Goal: Use online tool/utility: Utilize a website feature to perform a specific function

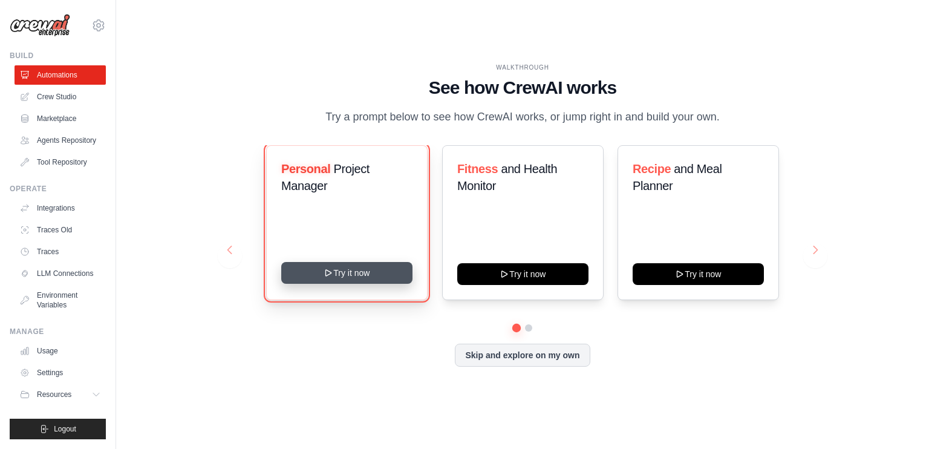
click at [384, 280] on button "Try it now" at bounding box center [346, 273] width 131 height 22
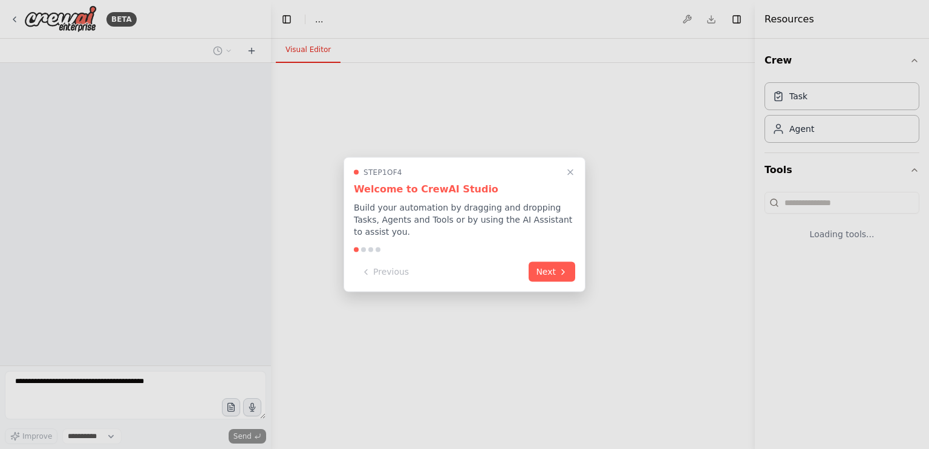
select select "****"
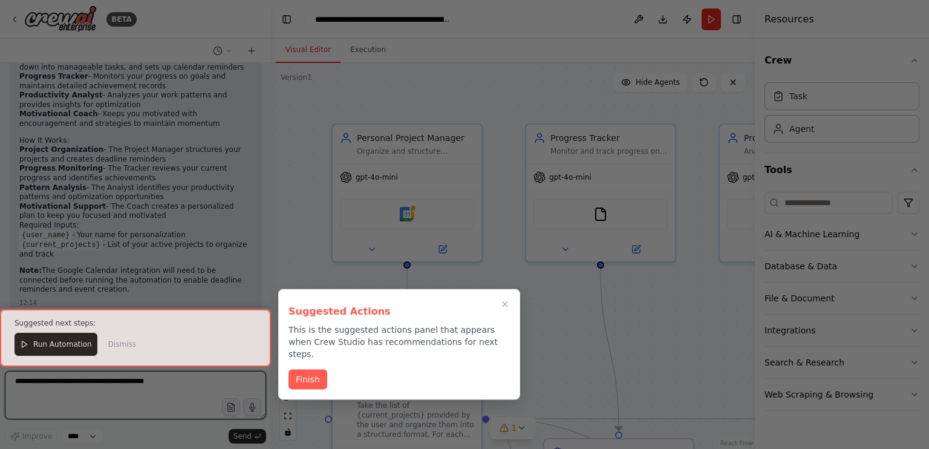
scroll to position [870, 0]
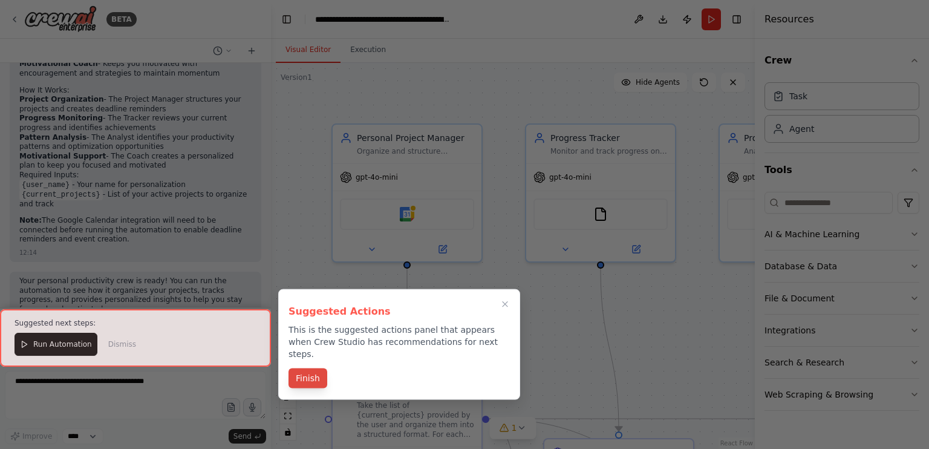
click at [301, 368] on button "Finish" at bounding box center [308, 378] width 39 height 20
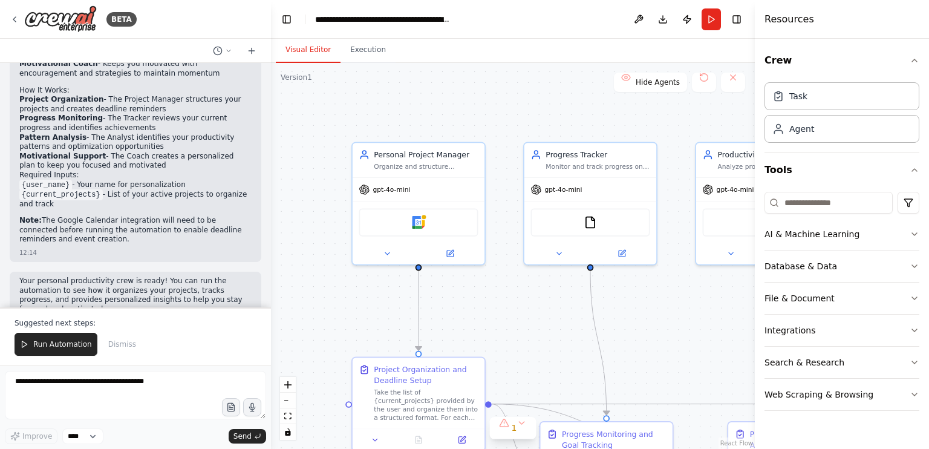
click at [509, 287] on div ".deletable-edge-delete-btn { width: 20px; height: 20px; border: 0px solid #ffff…" at bounding box center [513, 256] width 484 height 386
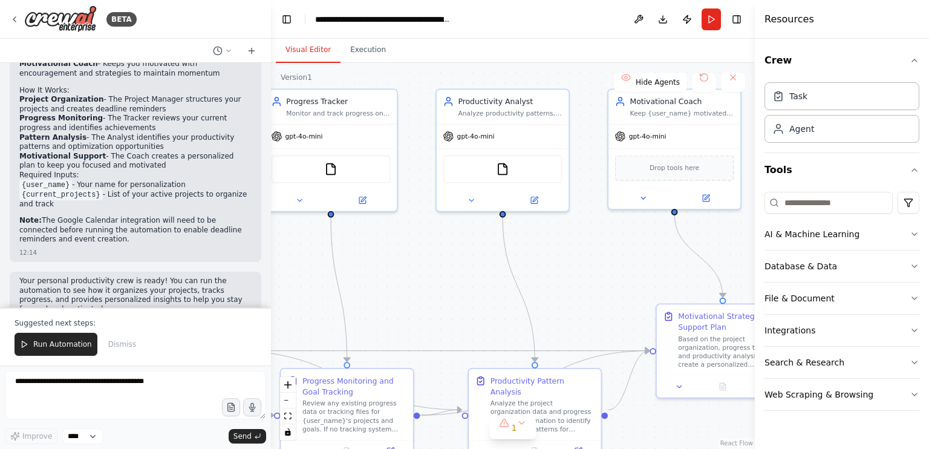
drag, startPoint x: 509, startPoint y: 287, endPoint x: 250, endPoint y: 234, distance: 264.9
click at [250, 234] on div "BETA Create a crew that helps organize your personal projects, sets reminders f…" at bounding box center [464, 224] width 929 height 449
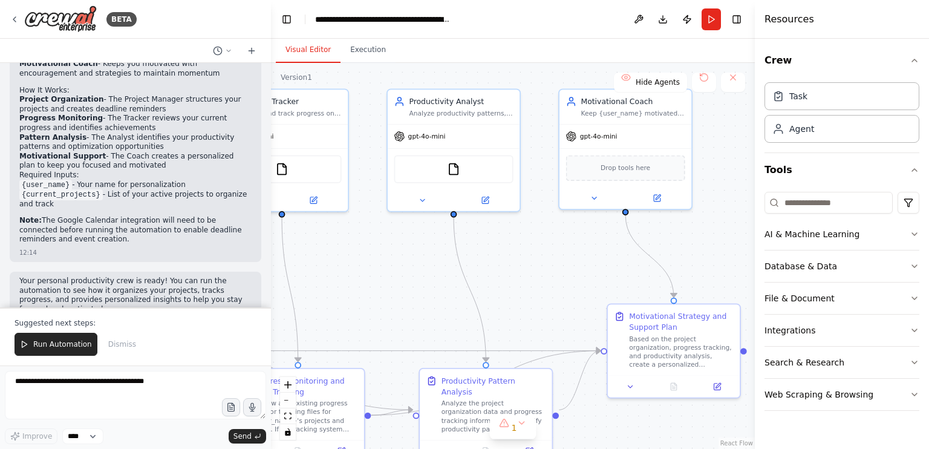
drag, startPoint x: 581, startPoint y: 261, endPoint x: 554, endPoint y: 261, distance: 27.2
click at [554, 261] on div ".deletable-edge-delete-btn { width: 20px; height: 20px; border: 0px solid #ffff…" at bounding box center [513, 256] width 484 height 386
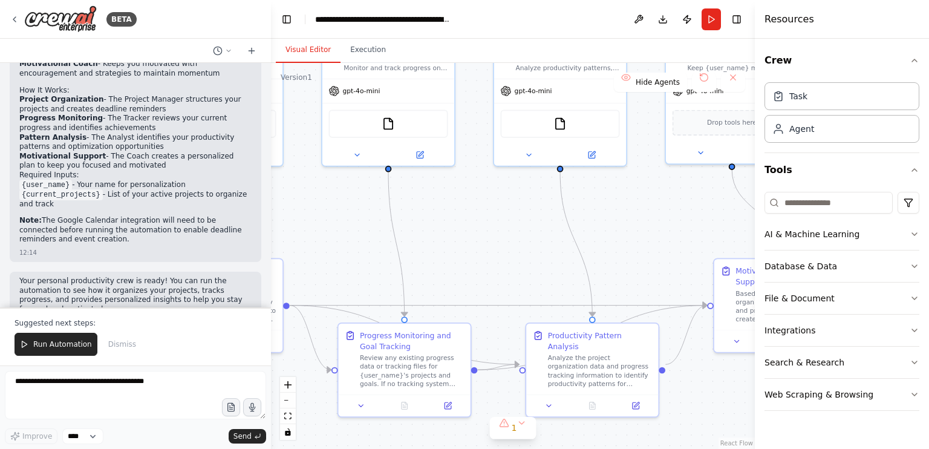
drag, startPoint x: 350, startPoint y: 246, endPoint x: 434, endPoint y: 201, distance: 95.8
click at [434, 201] on div ".deletable-edge-delete-btn { width: 20px; height: 20px; border: 0px solid #ffff…" at bounding box center [513, 256] width 484 height 386
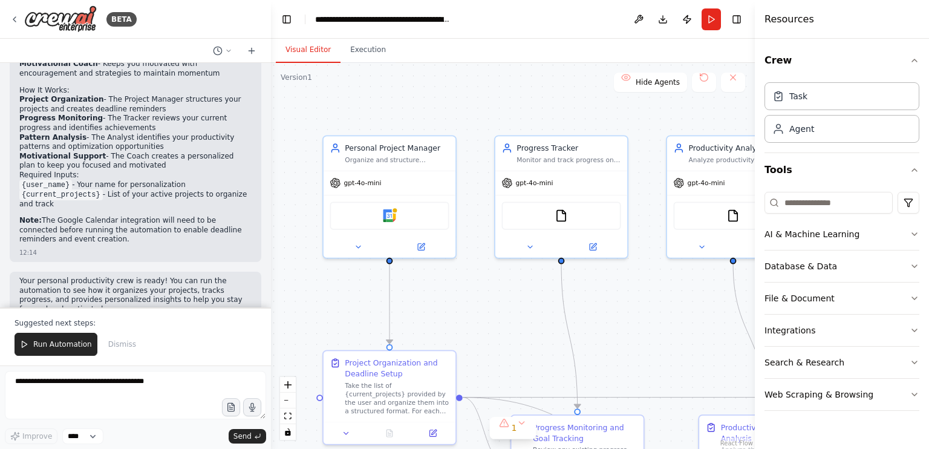
drag, startPoint x: 434, startPoint y: 201, endPoint x: 607, endPoint y: 293, distance: 195.6
click at [607, 293] on div ".deletable-edge-delete-btn { width: 20px; height: 20px; border: 0px solid #ffff…" at bounding box center [513, 256] width 484 height 386
click at [440, 169] on div "gpt-4o-mini" at bounding box center [390, 181] width 132 height 24
click at [538, 307] on div ".deletable-edge-delete-btn { width: 20px; height: 20px; border: 0px solid #ffff…" at bounding box center [513, 256] width 484 height 386
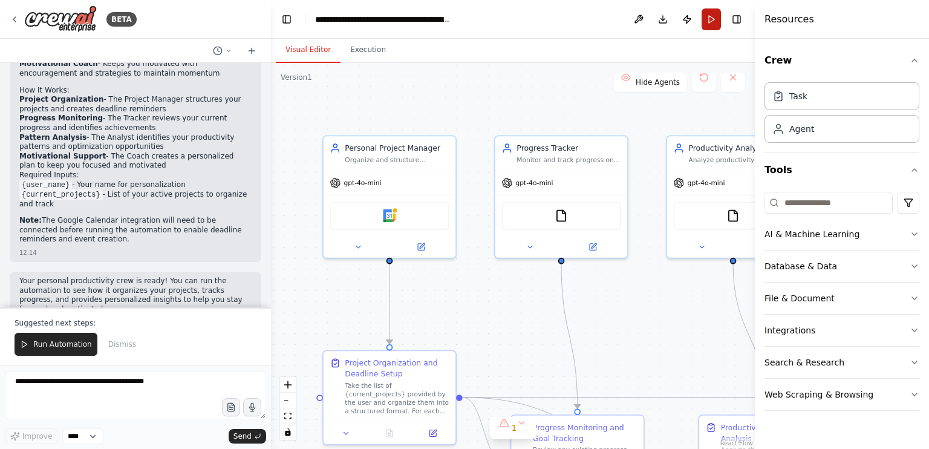
click at [711, 17] on button "Run" at bounding box center [711, 19] width 19 height 22
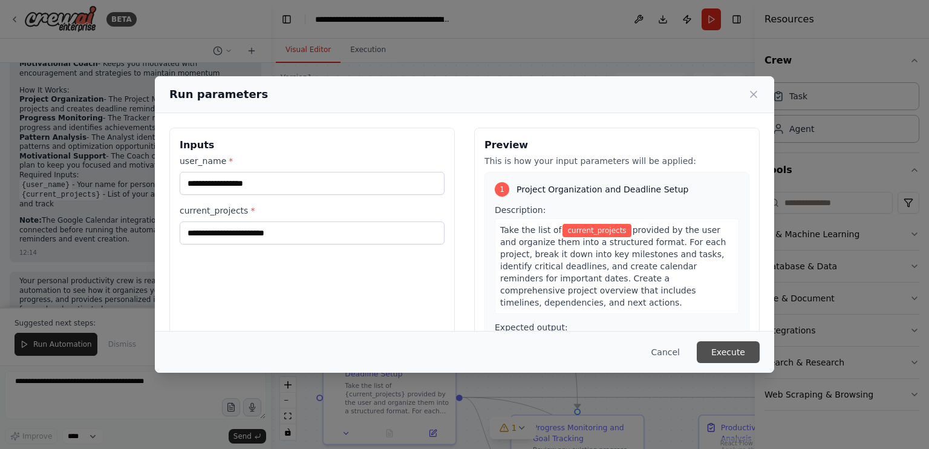
click at [716, 350] on button "Execute" at bounding box center [728, 352] width 63 height 22
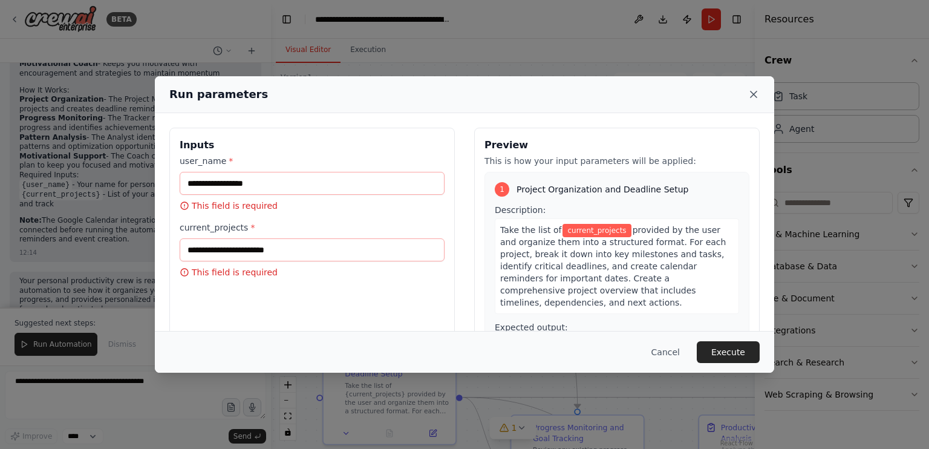
click at [754, 94] on icon at bounding box center [754, 94] width 6 height 6
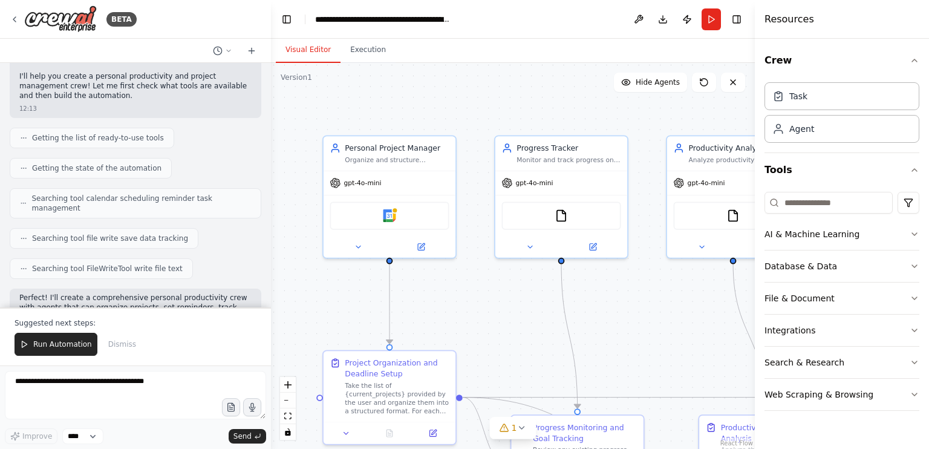
scroll to position [98, 0]
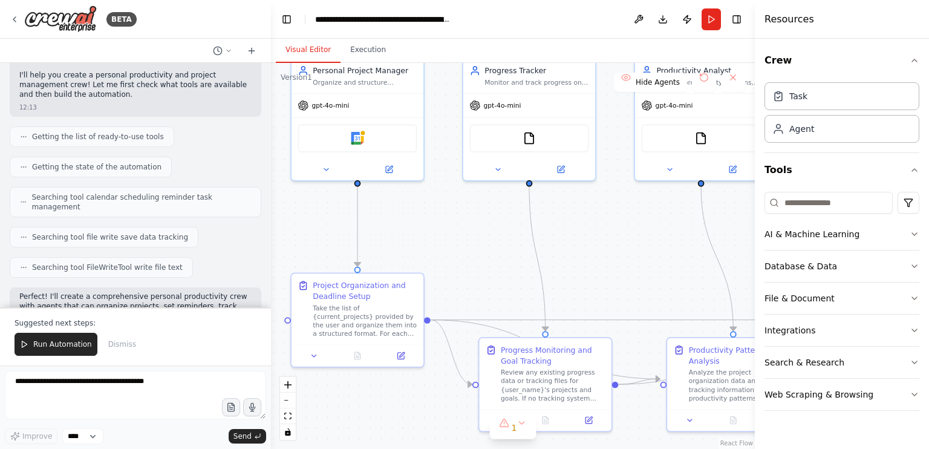
drag, startPoint x: 479, startPoint y: 326, endPoint x: 446, endPoint y: 246, distance: 87.1
click at [446, 246] on div ".deletable-edge-delete-btn { width: 20px; height: 20px; border: 0px solid #ffff…" at bounding box center [513, 256] width 484 height 386
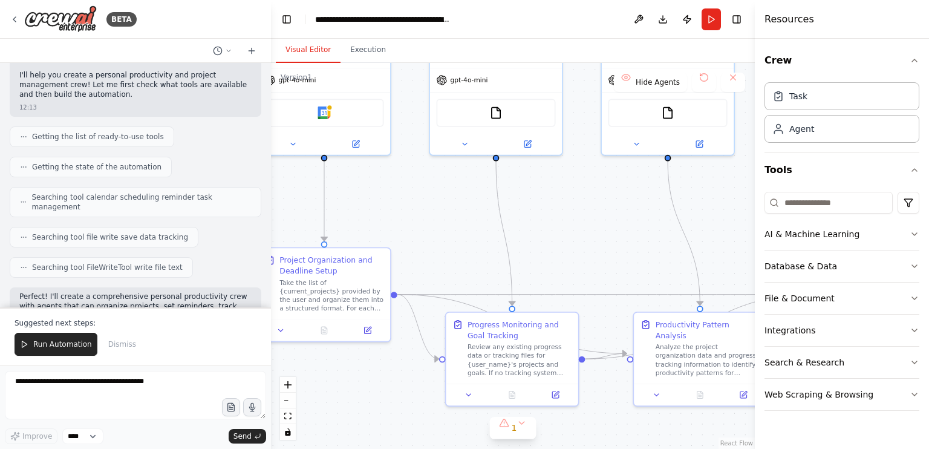
drag, startPoint x: 446, startPoint y: 246, endPoint x: 414, endPoint y: 223, distance: 39.1
click at [414, 223] on div ".deletable-edge-delete-btn { width: 20px; height: 20px; border: 0px solid #ffff…" at bounding box center [513, 256] width 484 height 386
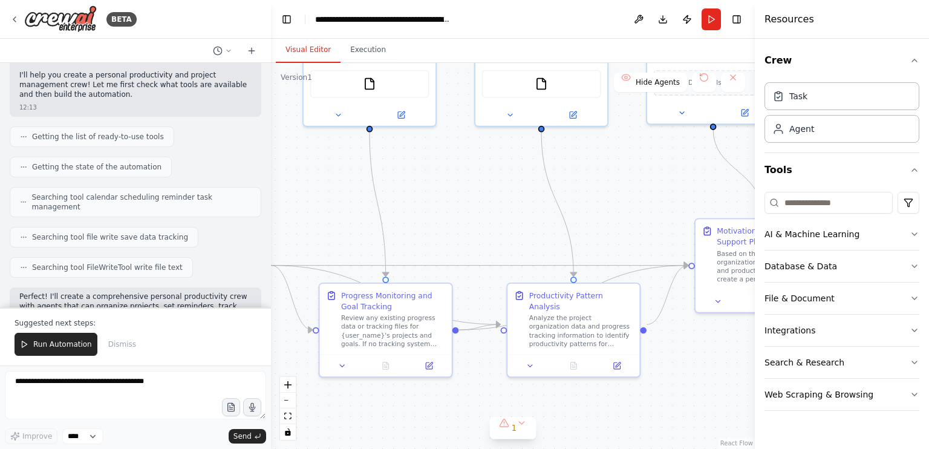
drag, startPoint x: 570, startPoint y: 234, endPoint x: 426, endPoint y: 198, distance: 147.9
click at [426, 198] on div ".deletable-edge-delete-btn { width: 20px; height: 20px; border: 0px solid #ffff…" at bounding box center [513, 256] width 484 height 386
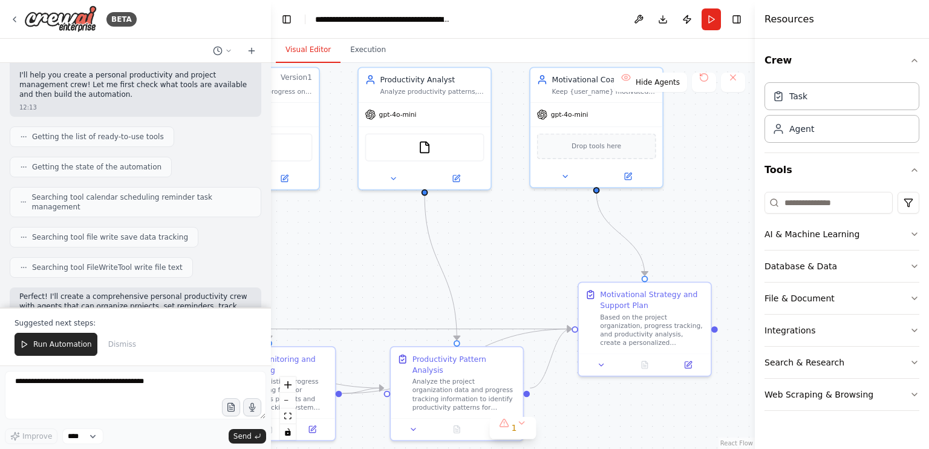
drag, startPoint x: 630, startPoint y: 201, endPoint x: 535, endPoint y: 299, distance: 136.5
click at [535, 299] on div ".deletable-edge-delete-btn { width: 20px; height: 20px; border: 0px solid #ffff…" at bounding box center [513, 256] width 484 height 386
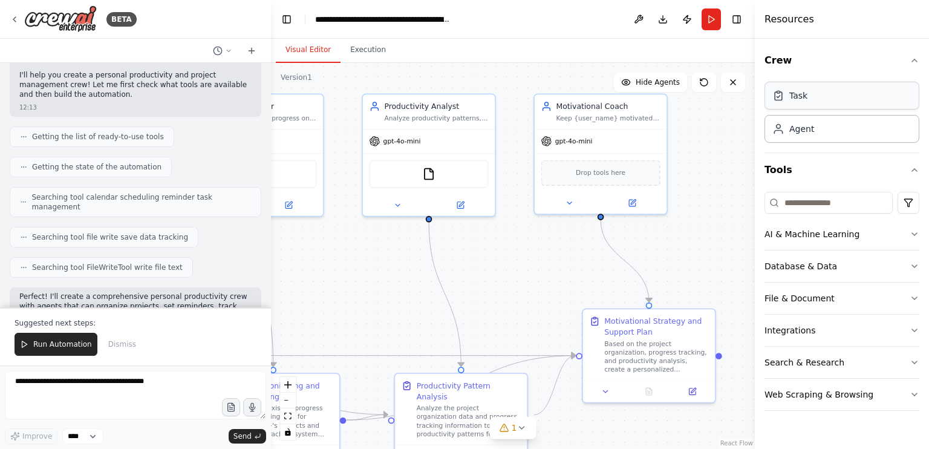
click at [834, 106] on div "Task" at bounding box center [842, 96] width 155 height 28
click at [698, 177] on div ".deletable-edge-delete-btn { width: 20px; height: 20px; border: 0px solid #ffff…" at bounding box center [513, 256] width 484 height 386
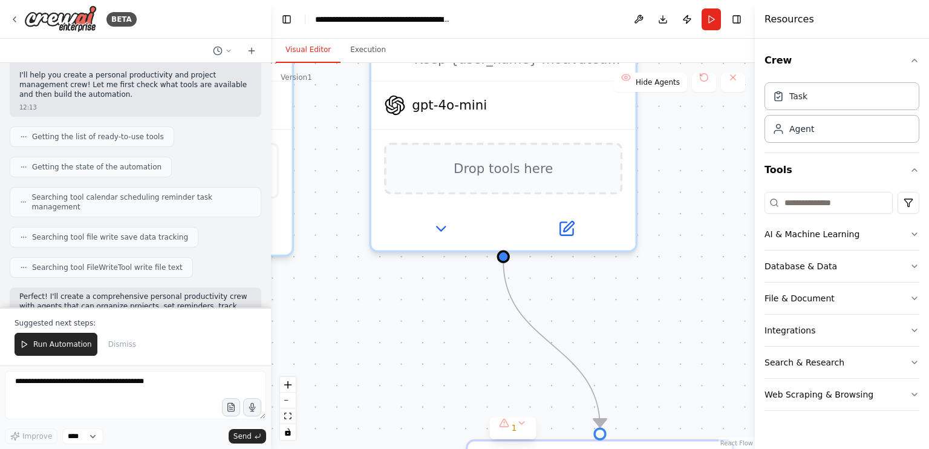
click at [698, 177] on div ".deletable-edge-delete-btn { width: 20px; height: 20px; border: 0px solid #ffff…" at bounding box center [513, 256] width 484 height 386
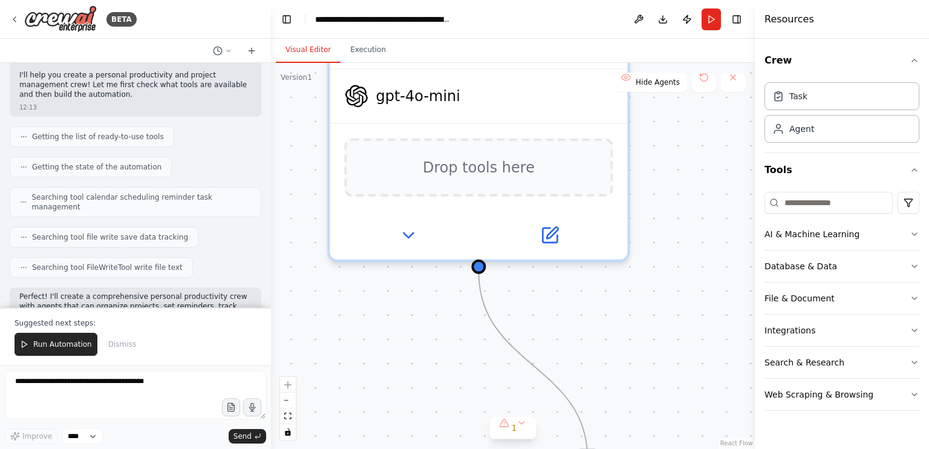
click at [698, 177] on div ".deletable-edge-delete-btn { width: 20px; height: 20px; border: 0px solid #ffff…" at bounding box center [513, 256] width 484 height 386
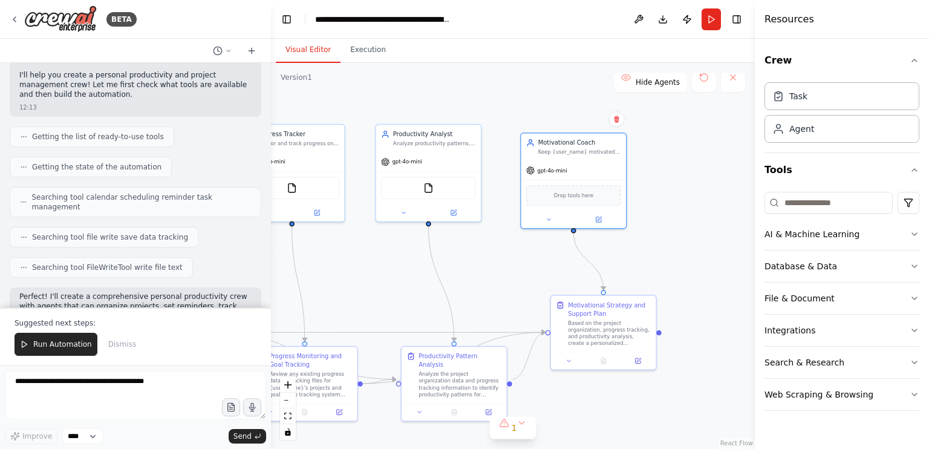
drag, startPoint x: 612, startPoint y: 198, endPoint x: 639, endPoint y: 201, distance: 26.8
click at [639, 201] on div ".deletable-edge-delete-btn { width: 20px; height: 20px; border: 0px solid #ffff…" at bounding box center [513, 256] width 484 height 386
click at [600, 172] on div "gpt-4o-mini" at bounding box center [573, 168] width 105 height 19
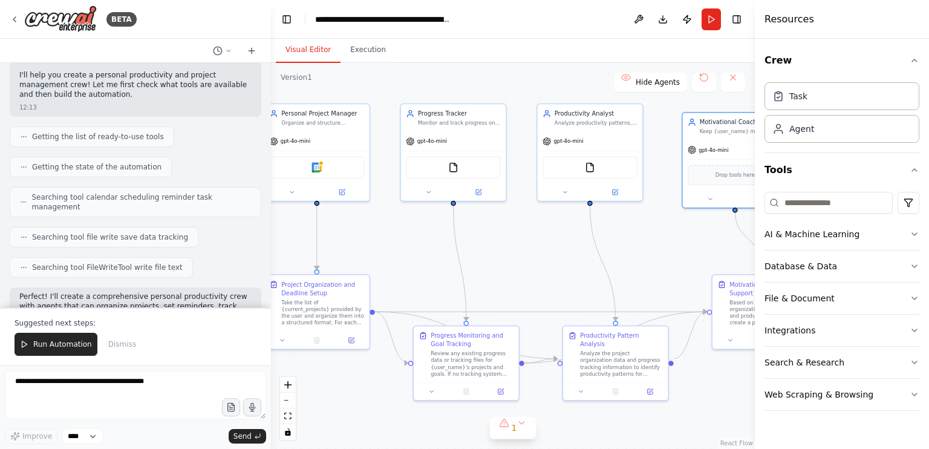
drag, startPoint x: 499, startPoint y: 244, endPoint x: 661, endPoint y: 224, distance: 162.8
click at [661, 224] on div ".deletable-edge-delete-btn { width: 20px; height: 20px; border: 0px solid #ffff…" at bounding box center [513, 256] width 484 height 386
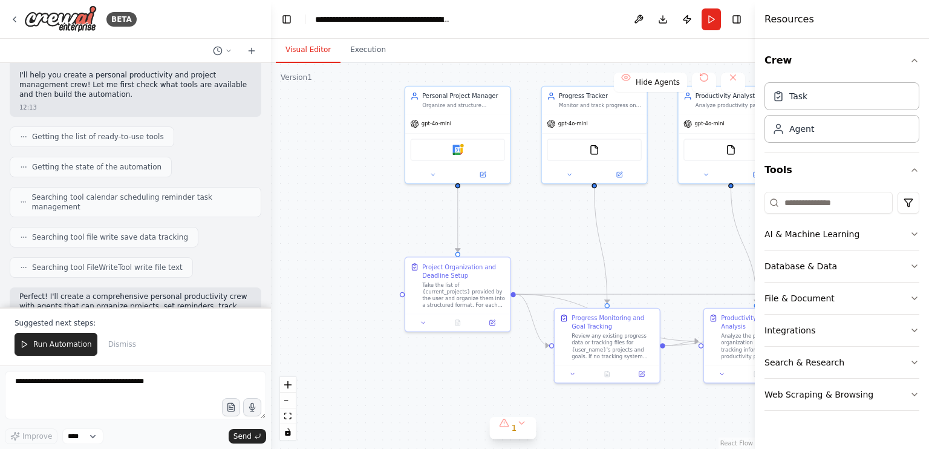
drag, startPoint x: 478, startPoint y: 244, endPoint x: 619, endPoint y: 226, distance: 142.0
click at [619, 226] on div ".deletable-edge-delete-btn { width: 20px; height: 20px; border: 0px solid #ffff…" at bounding box center [513, 256] width 484 height 386
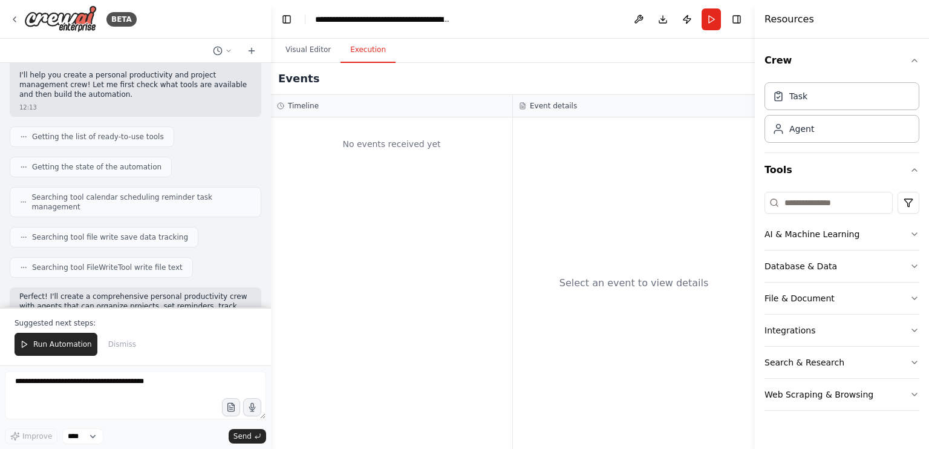
click at [370, 57] on button "Execution" at bounding box center [368, 50] width 55 height 25
click at [585, 226] on div "Select an event to view details" at bounding box center [634, 282] width 242 height 331
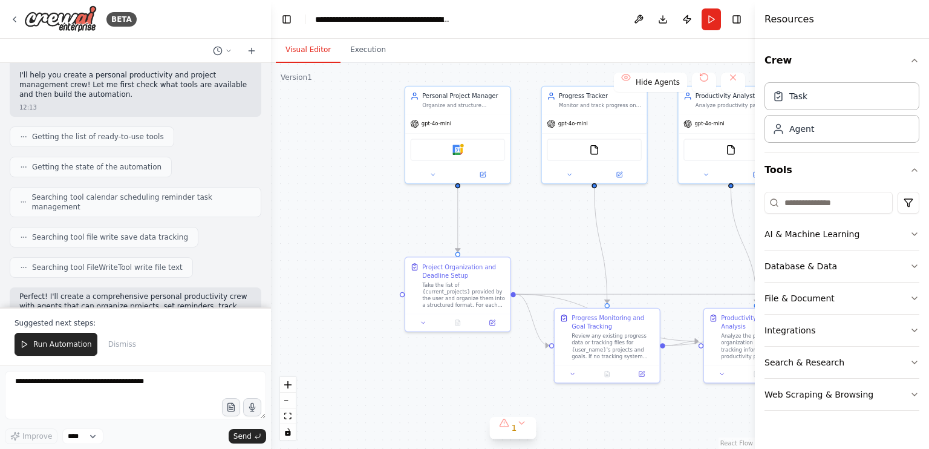
click at [301, 53] on button "Visual Editor" at bounding box center [308, 50] width 65 height 25
